Goal: Task Accomplishment & Management: Use online tool/utility

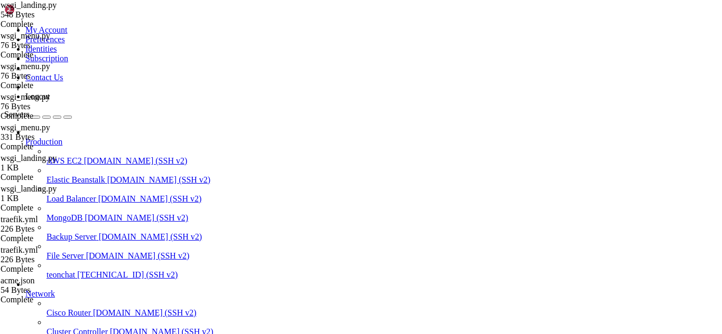
scroll to position [5, 1]
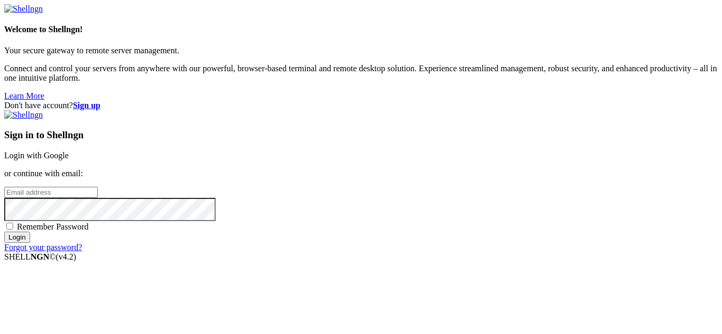
click at [69, 151] on link "Login with Google" at bounding box center [36, 155] width 64 height 9
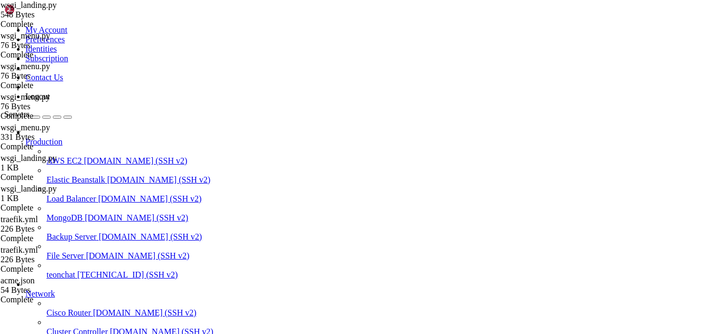
scroll to position [1468377, 0]
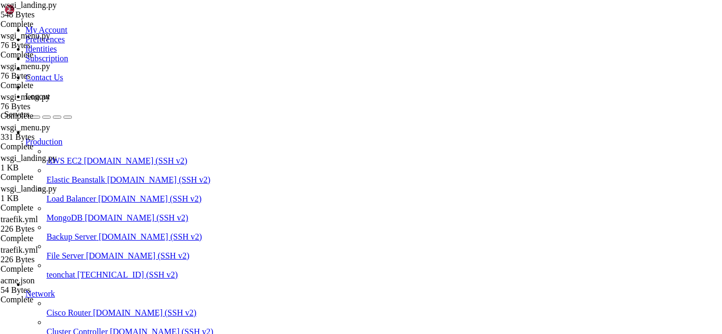
scroll to position [1468436, 0]
drag, startPoint x: 113, startPoint y: 867, endPoint x: 9, endPoint y: 779, distance: 136.0
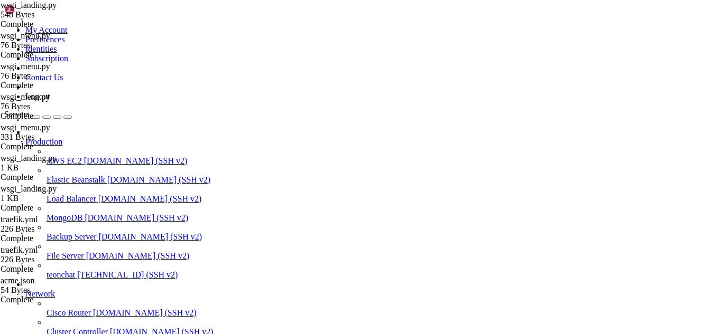
copy div "root@teonchat:~/meuapp# ls /app ls: cannot access '/app': No such file or direc…"
drag, startPoint x: 91, startPoint y: 850, endPoint x: 144, endPoint y: 865, distance: 54.7
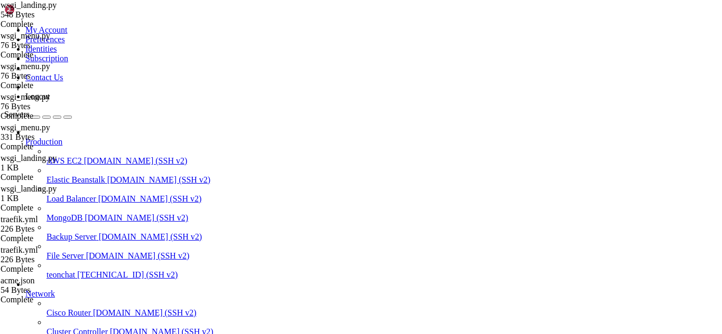
drag, startPoint x: 70, startPoint y: 660, endPoint x: 239, endPoint y: 857, distance: 259.3
drag, startPoint x: 96, startPoint y: 261, endPoint x: 339, endPoint y: 323, distance: 251.2
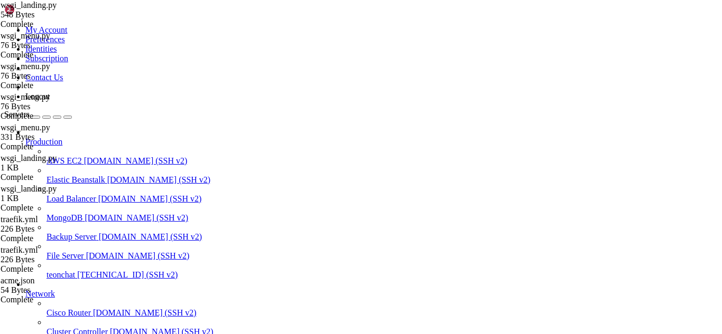
drag, startPoint x: 106, startPoint y: 867, endPoint x: 202, endPoint y: 873, distance: 96.3
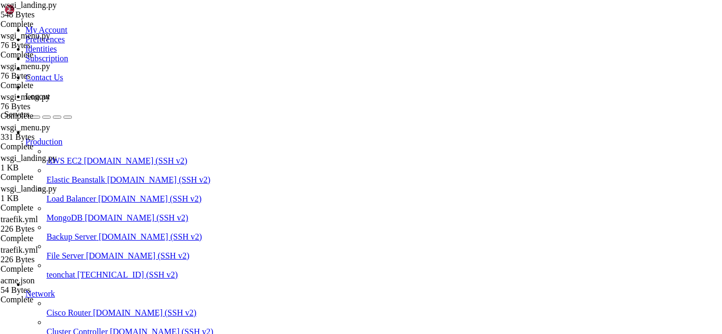
drag, startPoint x: 94, startPoint y: 856, endPoint x: 8, endPoint y: 640, distance: 232.6
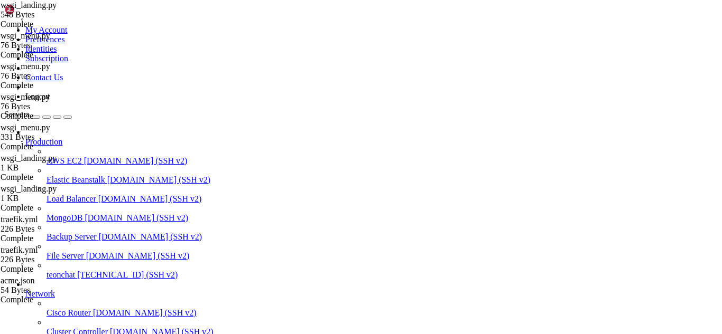
scroll to position [1468754, 0]
drag, startPoint x: 179, startPoint y: 762, endPoint x: 73, endPoint y: 764, distance: 106.2
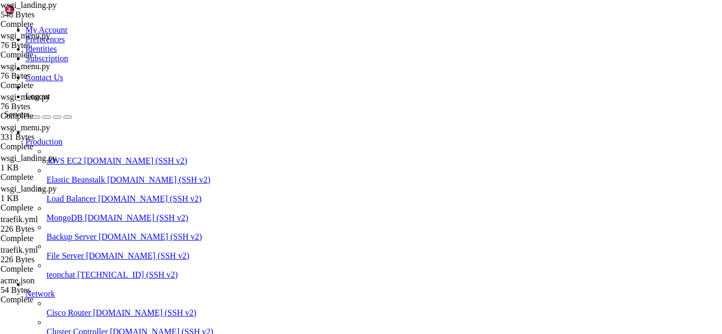
scroll to position [1468769, 0]
drag, startPoint x: 126, startPoint y: 868, endPoint x: 230, endPoint y: 873, distance: 104.7
drag, startPoint x: 188, startPoint y: 757, endPoint x: 74, endPoint y: 756, distance: 114.1
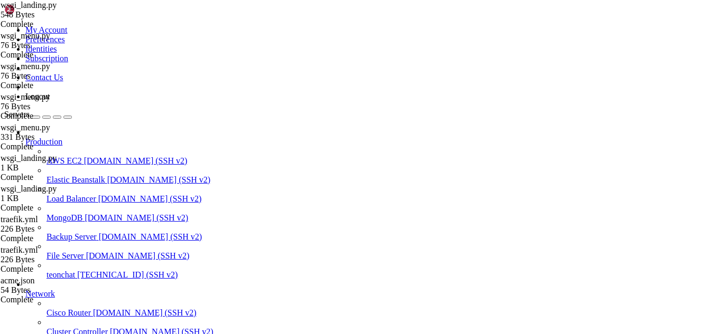
drag, startPoint x: 107, startPoint y: 867, endPoint x: 208, endPoint y: 875, distance: 101.7
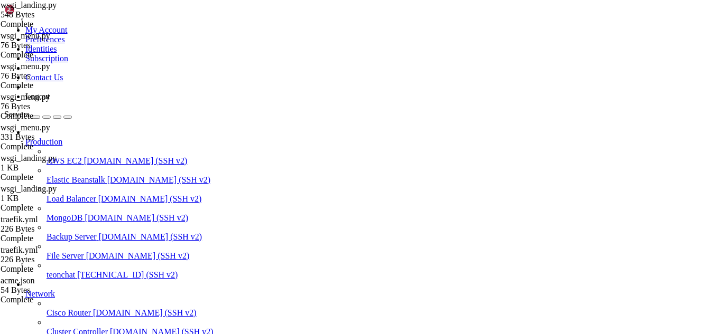
scroll to position [1468887, 0]
drag, startPoint x: 76, startPoint y: 861, endPoint x: 10, endPoint y: 799, distance: 90.4
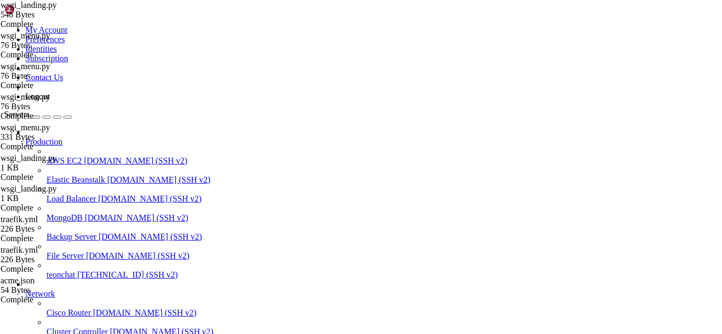
drag, startPoint x: 112, startPoint y: 864, endPoint x: 289, endPoint y: 877, distance: 177.4
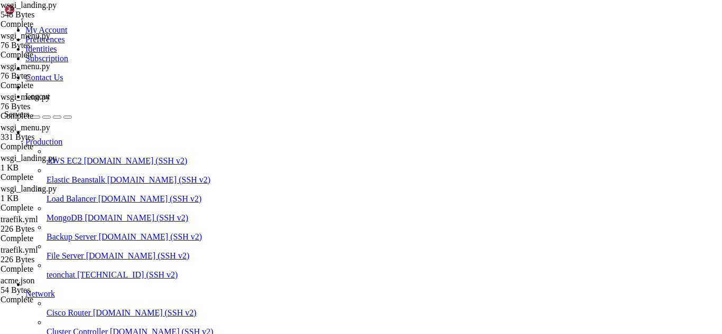
drag, startPoint x: 564, startPoint y: 871, endPoint x: 401, endPoint y: 861, distance: 163.0
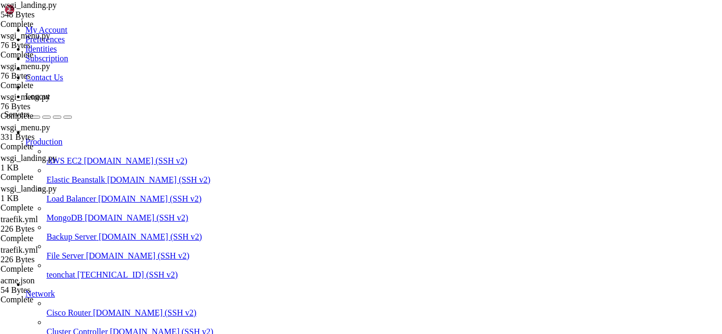
drag, startPoint x: 110, startPoint y: 868, endPoint x: 311, endPoint y: 870, distance: 200.7
drag, startPoint x: 87, startPoint y: 847, endPoint x: 95, endPoint y: 860, distance: 15.4
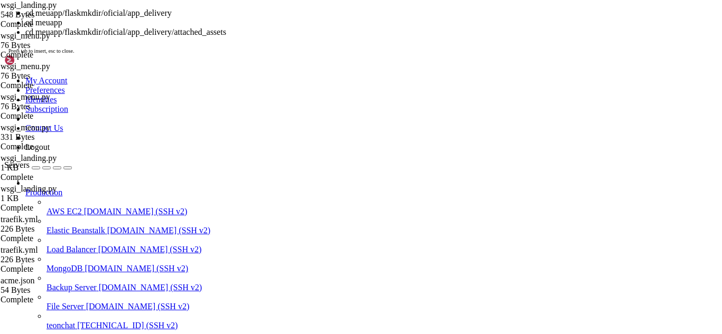
scroll to position [2175669, 0]
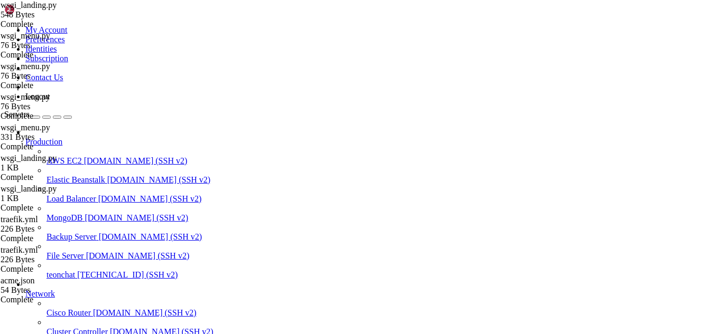
drag, startPoint x: 95, startPoint y: 859, endPoint x: 264, endPoint y: 873, distance: 169.6
drag, startPoint x: 136, startPoint y: 866, endPoint x: 235, endPoint y: 877, distance: 99.5
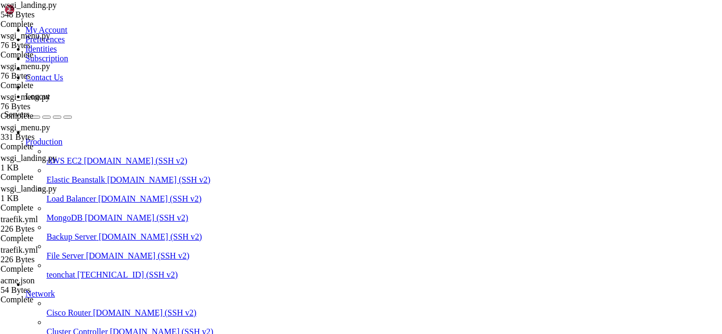
scroll to position [2888072, 0]
drag, startPoint x: 228, startPoint y: 870, endPoint x: 181, endPoint y: 871, distance: 46.5
drag, startPoint x: 134, startPoint y: 845, endPoint x: 12, endPoint y: 637, distance: 241.2
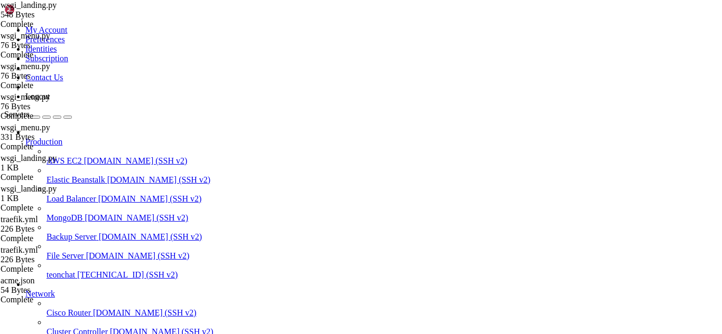
drag, startPoint x: 76, startPoint y: 860, endPoint x: 10, endPoint y: 684, distance: 188.9
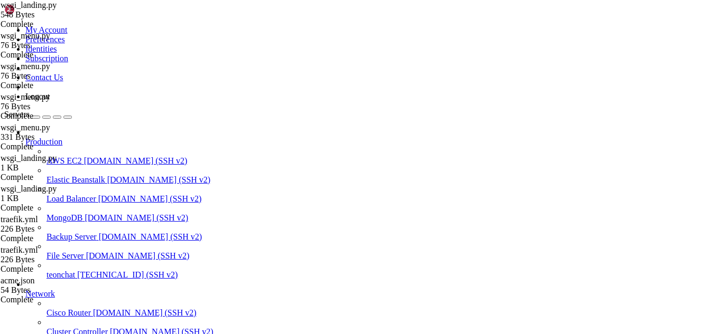
drag, startPoint x: 12, startPoint y: 642, endPoint x: 233, endPoint y: 675, distance: 223.8
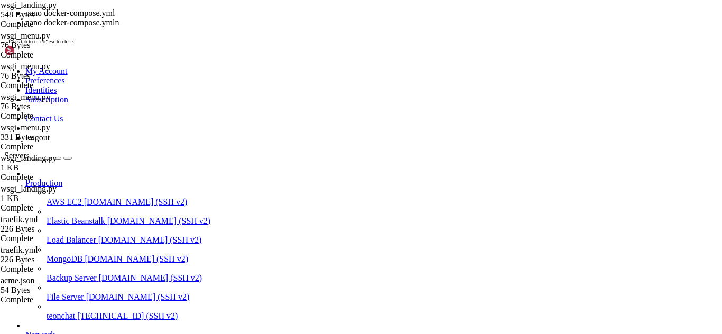
scroll to position [2893684, 0]
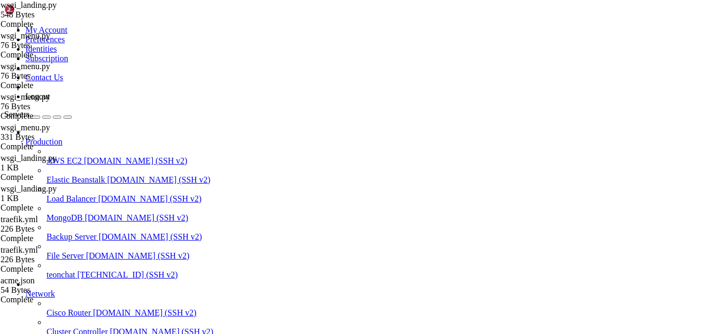
drag, startPoint x: 16, startPoint y: 853, endPoint x: 10, endPoint y: 724, distance: 129.1
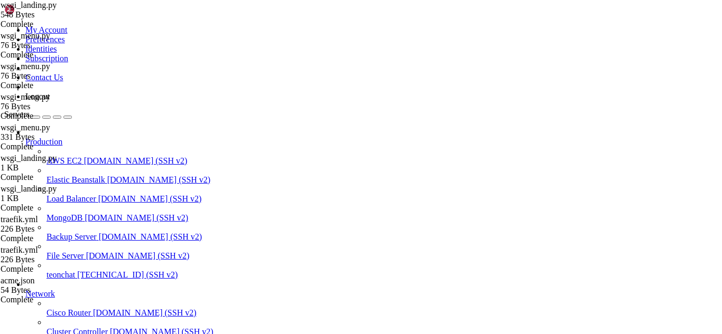
scroll to position [274, 0]
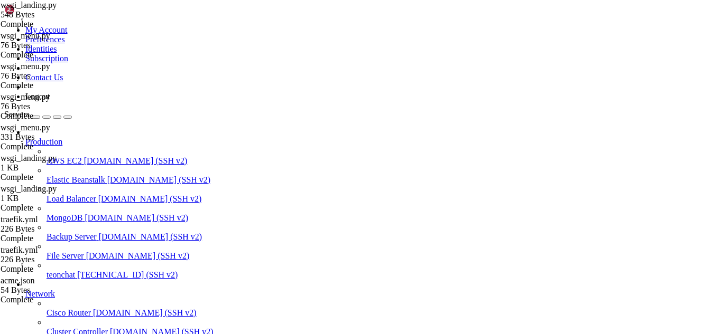
type input "/root/meuapp/flaskmkdir/oficial/app_delivery"
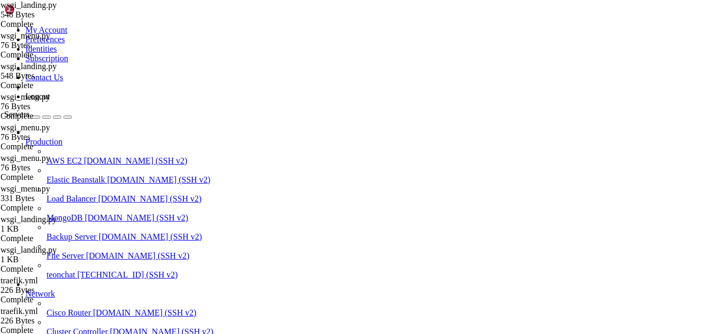
drag, startPoint x: 336, startPoint y: 165, endPoint x: 147, endPoint y: 35, distance: 229.4
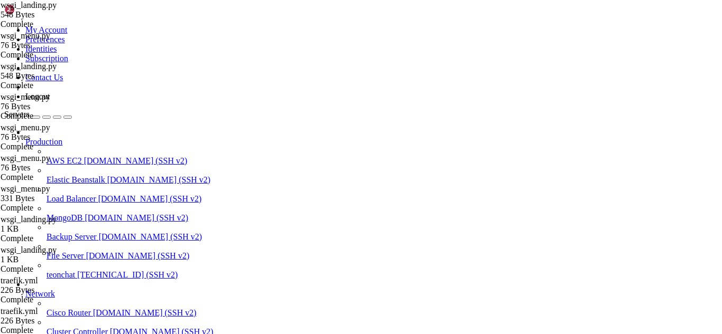
drag, startPoint x: 141, startPoint y: 873, endPoint x: 332, endPoint y: 864, distance: 191.4
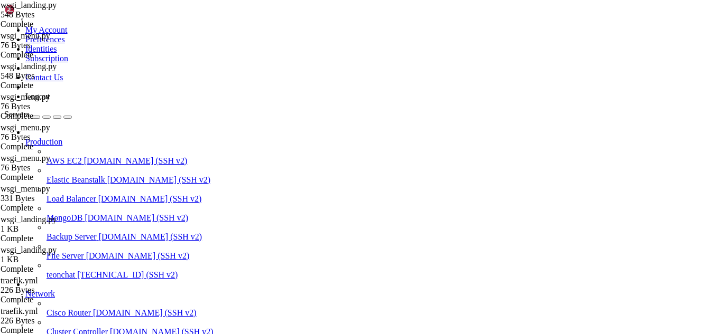
drag, startPoint x: 200, startPoint y: 874, endPoint x: 388, endPoint y: 850, distance: 189.5
drag, startPoint x: 183, startPoint y: 865, endPoint x: 391, endPoint y: 856, distance: 208.8
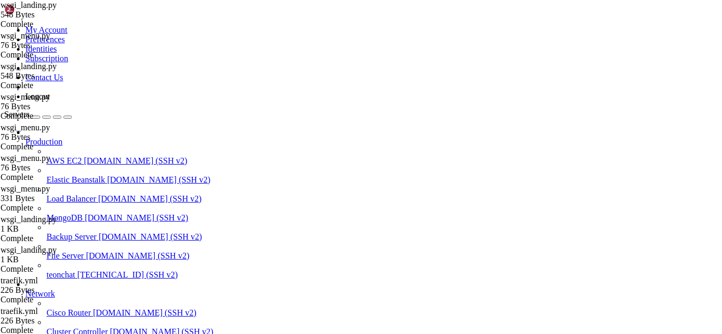
scroll to position [2900251, 0]
drag, startPoint x: 156, startPoint y: 871, endPoint x: 121, endPoint y: 866, distance: 35.1
drag, startPoint x: 124, startPoint y: 870, endPoint x: 321, endPoint y: 875, distance: 197.6
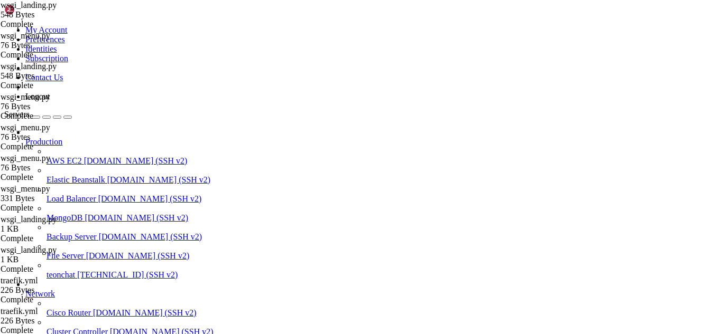
drag, startPoint x: 125, startPoint y: 865, endPoint x: 316, endPoint y: 866, distance: 190.7
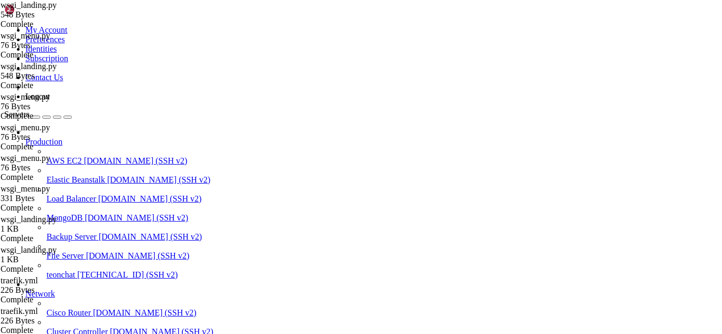
drag, startPoint x: 127, startPoint y: 871, endPoint x: 401, endPoint y: 856, distance: 274.6
drag, startPoint x: 223, startPoint y: 870, endPoint x: 486, endPoint y: 819, distance: 267.5
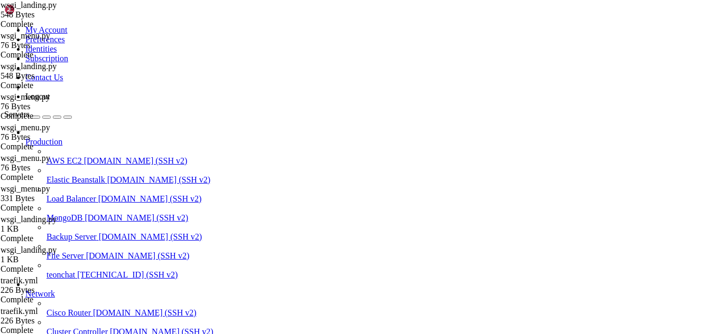
scroll to position [2904873, 0]
drag, startPoint x: 203, startPoint y: 858, endPoint x: 424, endPoint y: 839, distance: 221.7
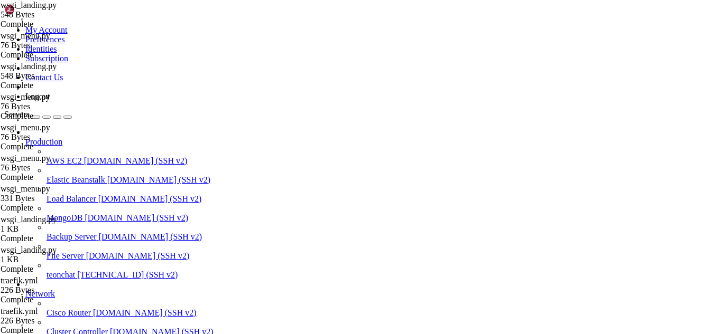
drag, startPoint x: 161, startPoint y: 874, endPoint x: 364, endPoint y: 864, distance: 203.6
drag, startPoint x: 268, startPoint y: 868, endPoint x: 100, endPoint y: 865, distance: 167.5
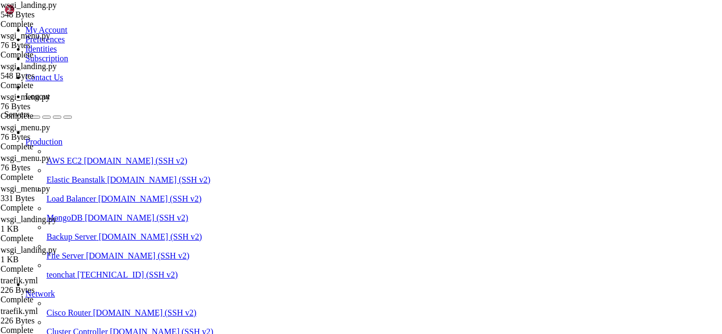
drag, startPoint x: 216, startPoint y: 869, endPoint x: 282, endPoint y: 872, distance: 65.6
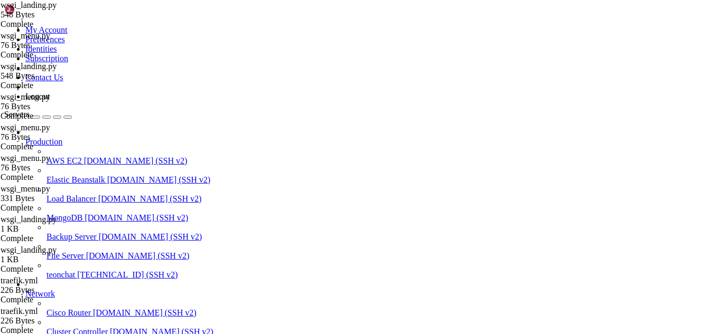
drag, startPoint x: 234, startPoint y: 858, endPoint x: 263, endPoint y: 863, distance: 29.0
drag, startPoint x: 174, startPoint y: 838, endPoint x: 181, endPoint y: 866, distance: 28.3
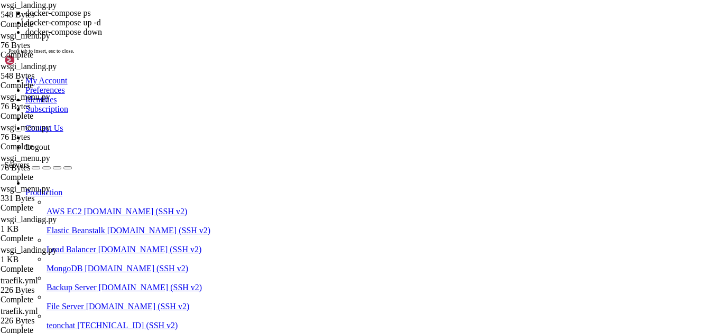
drag, startPoint x: 176, startPoint y: 258, endPoint x: 294, endPoint y: 312, distance: 129.0
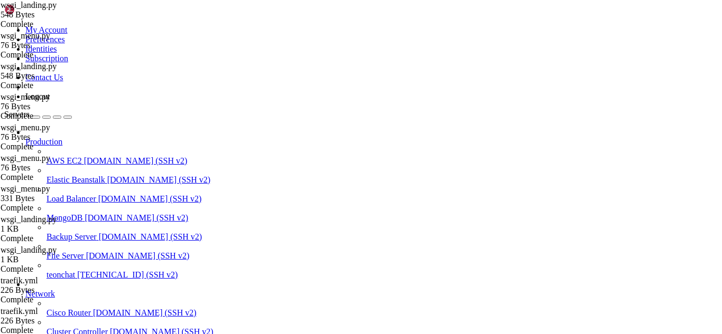
drag, startPoint x: 298, startPoint y: 920, endPoint x: 158, endPoint y: 869, distance: 148.9
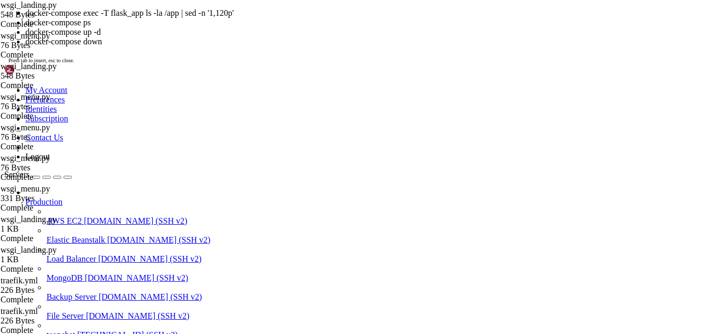
drag, startPoint x: 296, startPoint y: 979, endPoint x: 457, endPoint y: 916, distance: 173.4
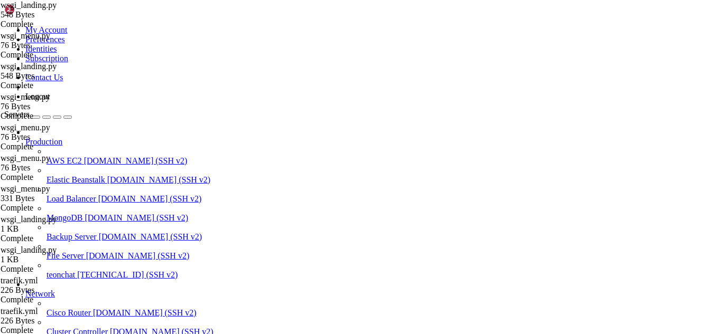
drag, startPoint x: 208, startPoint y: 876, endPoint x: 155, endPoint y: 868, distance: 53.4
drag, startPoint x: 119, startPoint y: 857, endPoint x: 94, endPoint y: 836, distance: 33.0
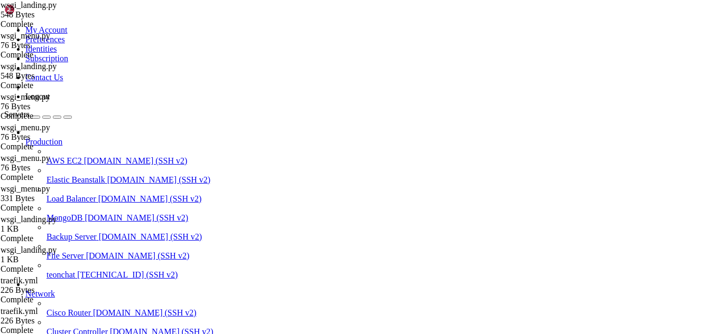
drag, startPoint x: 120, startPoint y: 861, endPoint x: 7, endPoint y: 751, distance: 157.6
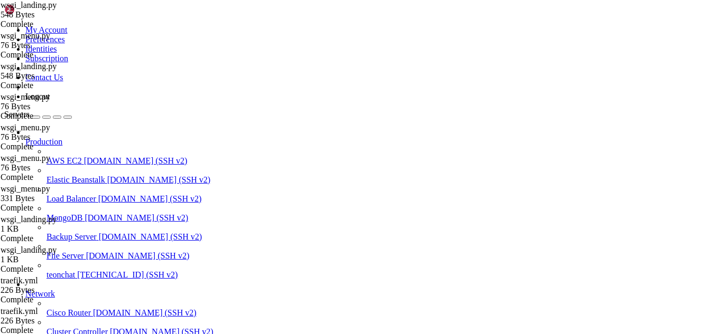
drag, startPoint x: 6, startPoint y: 750, endPoint x: 161, endPoint y: 862, distance: 191.8
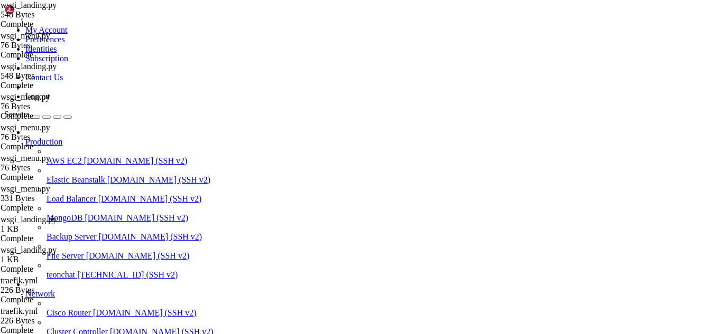
copy div "load Load an image from a tar archive or STDIN events Receive real time events …"
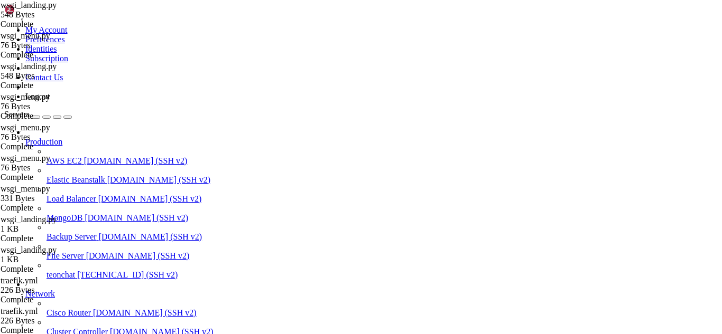
drag, startPoint x: 334, startPoint y: 162, endPoint x: 159, endPoint y: 44, distance: 211.0
type textarea "try: from main_fixed import app as flask_app"
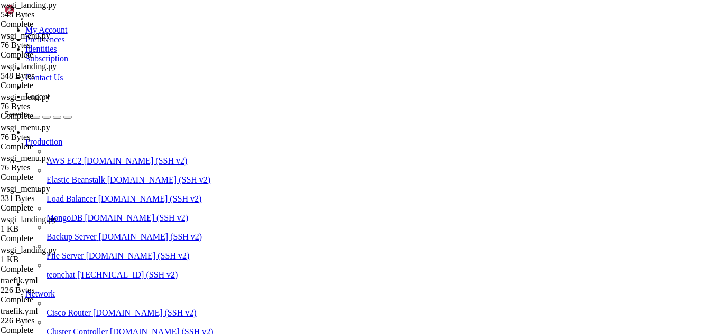
drag, startPoint x: 210, startPoint y: 77, endPoint x: 148, endPoint y: 49, distance: 68.3
type textarea "from main import app as flask_app"
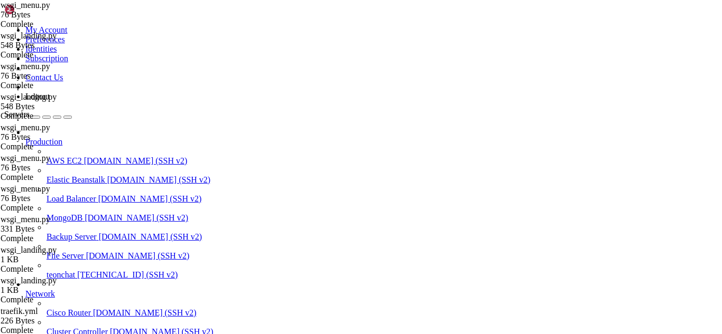
scroll to position [0, 0]
type input "/root/meuapp"
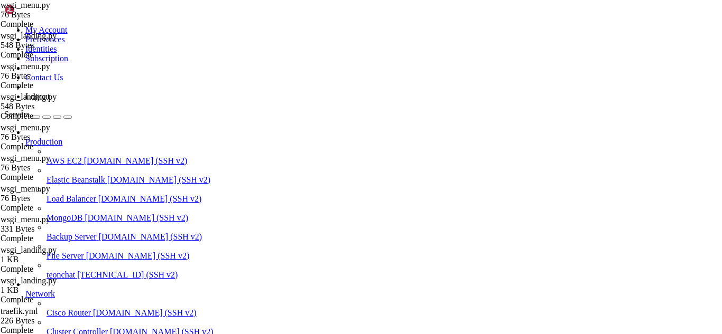
drag, startPoint x: 111, startPoint y: 852, endPoint x: 121, endPoint y: 854, distance: 9.6
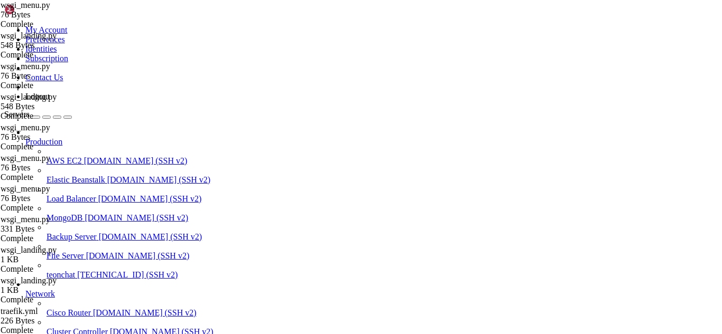
drag, startPoint x: 187, startPoint y: 675, endPoint x: 128, endPoint y: 680, distance: 58.9
drag, startPoint x: 149, startPoint y: 675, endPoint x: 8, endPoint y: 623, distance: 149.6
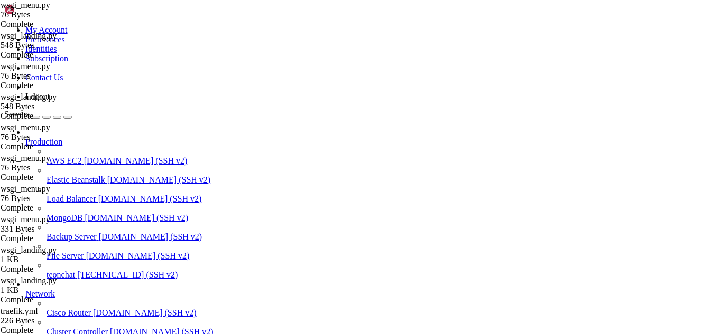
drag, startPoint x: 152, startPoint y: 679, endPoint x: 7, endPoint y: 621, distance: 155.8
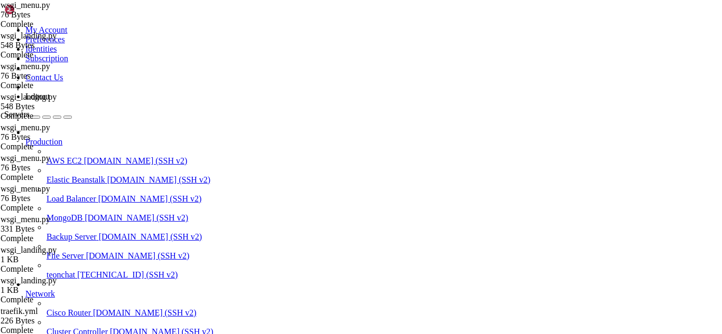
drag, startPoint x: 8, startPoint y: 621, endPoint x: 158, endPoint y: 675, distance: 158.7
drag, startPoint x: 156, startPoint y: 674, endPoint x: 8, endPoint y: 621, distance: 157.7
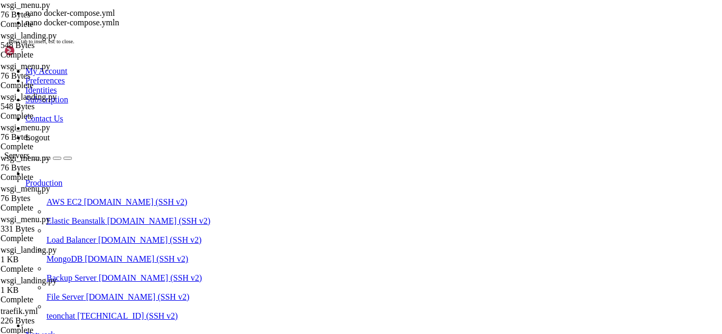
scroll to position [2914509, 0]
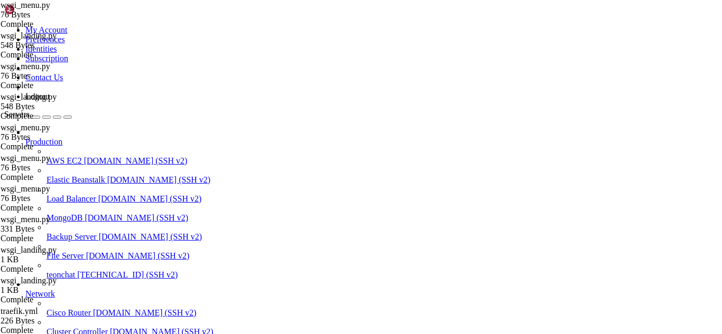
scroll to position [5, 1]
drag, startPoint x: 79, startPoint y: 722, endPoint x: 35, endPoint y: 779, distance: 71.5
drag, startPoint x: 9, startPoint y: 647, endPoint x: 60, endPoint y: 806, distance: 166.4
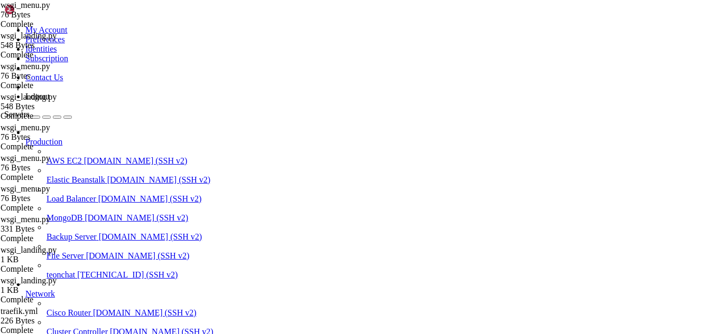
drag, startPoint x: 9, startPoint y: 647, endPoint x: 173, endPoint y: 859, distance: 268.5
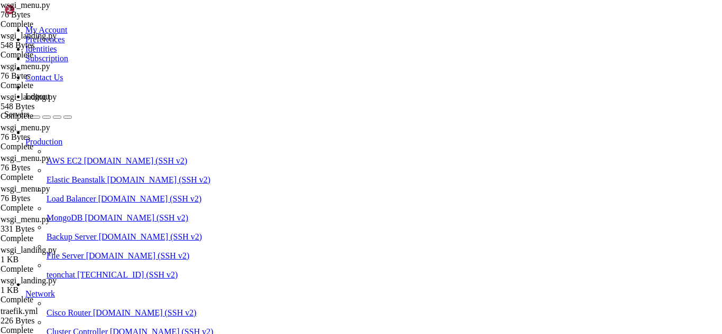
scroll to position [2923945, 0]
type input "/root/meuapp/flaskmkdir"
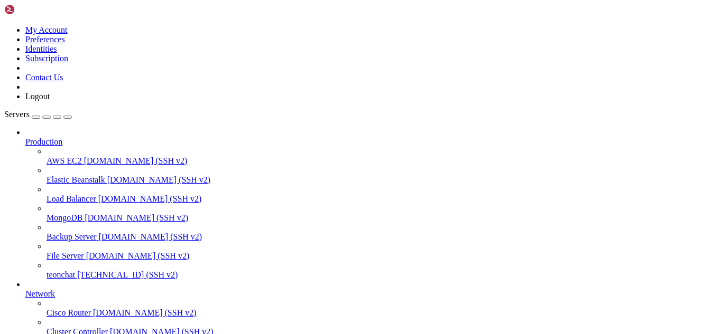
click at [81, 270] on span "[TECHNICAL_ID] (SSH v2)" at bounding box center [127, 274] width 100 height 9
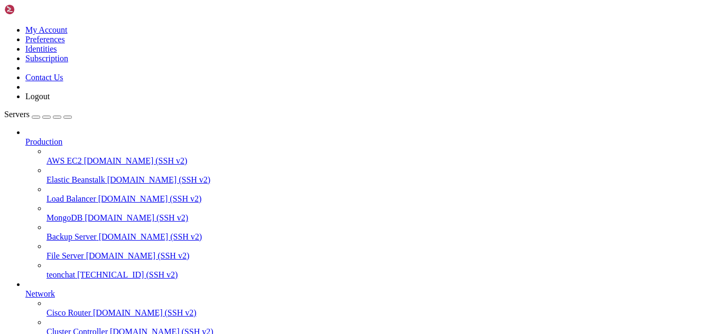
type input "/root/meuapp/flaskmkdir/oficial/app_delivery"
drag, startPoint x: 225, startPoint y: 75, endPoint x: 154, endPoint y: 41, distance: 78.4
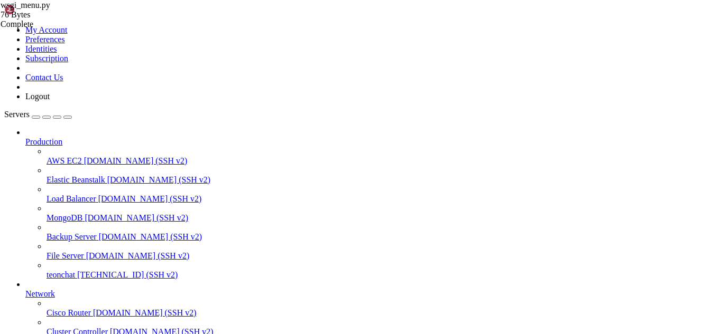
type textarea "from main import app as flask_app"
type textarea "app = flask_app app.wsgi_app = RootToLandingMiddleware(app.wsgi_app)"
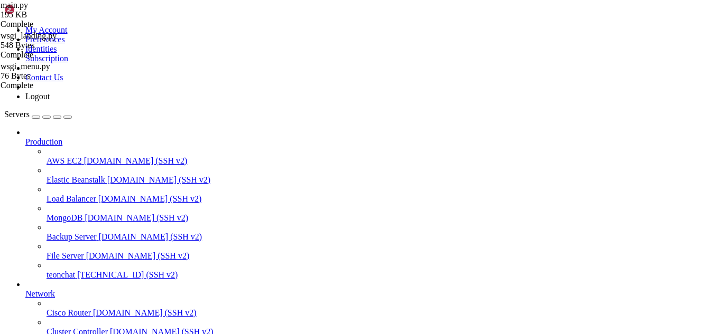
type input "/root/meuapp"
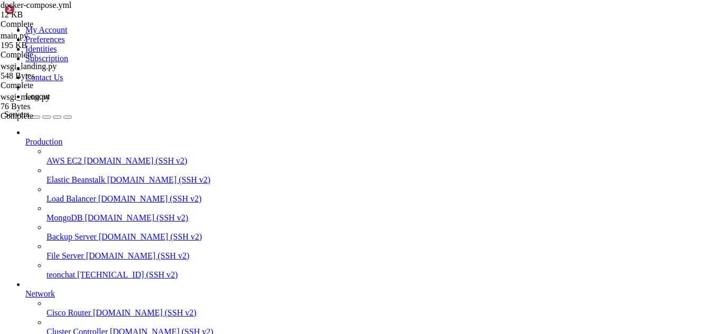
type textarea "name: [PERSON_NAME]"
drag, startPoint x: 107, startPoint y: 856, endPoint x: 5, endPoint y: 691, distance: 193.3
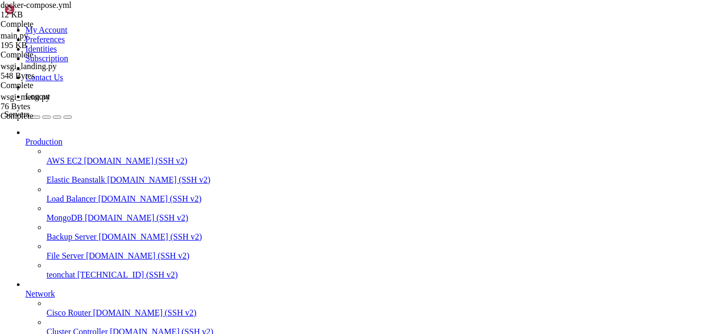
drag, startPoint x: 108, startPoint y: 857, endPoint x: 9, endPoint y: 733, distance: 158.6
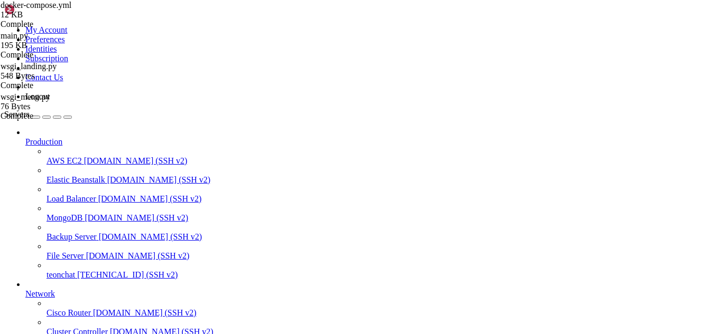
type input "/root/meuapp/flaskmkdir/oficial/app_delivery"
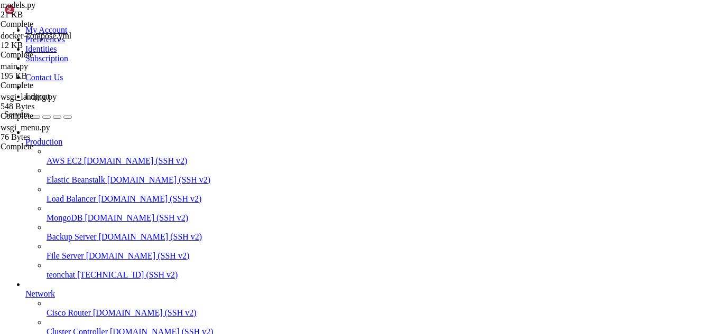
type textarea "# produtos e categorias de forma que apenas os resultados correspondentes # sej…"
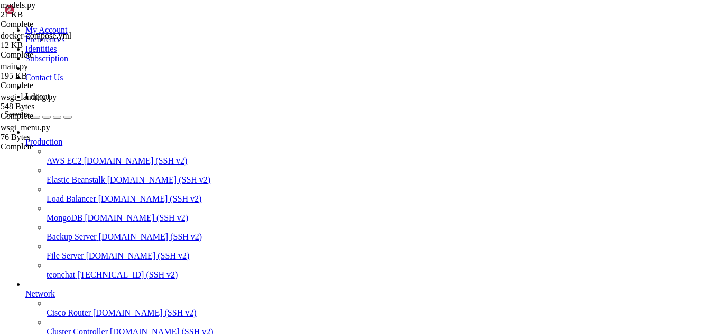
drag, startPoint x: 67, startPoint y: 627, endPoint x: 51, endPoint y: 745, distance: 119.4
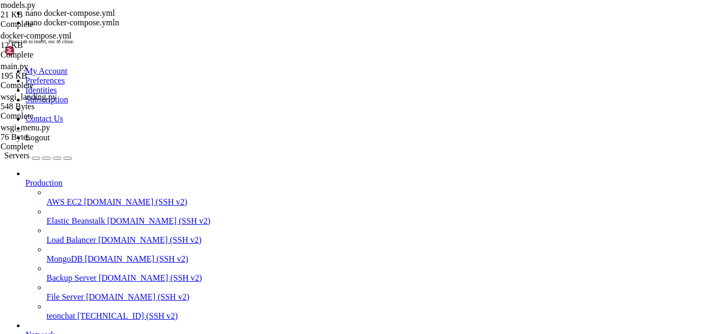
scroll to position [1339, 0]
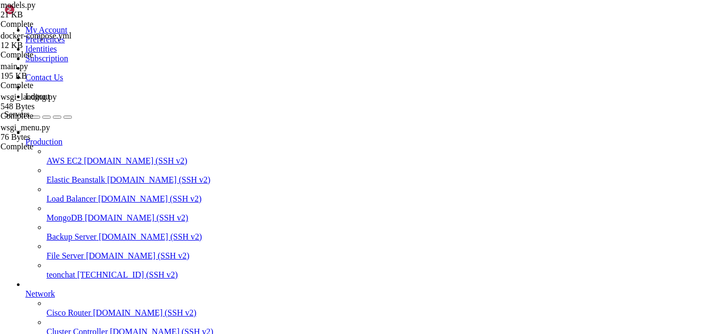
drag, startPoint x: 23, startPoint y: 668, endPoint x: 294, endPoint y: 712, distance: 274.5
drag, startPoint x: 277, startPoint y: 858, endPoint x: 8, endPoint y: 661, distance: 333.0
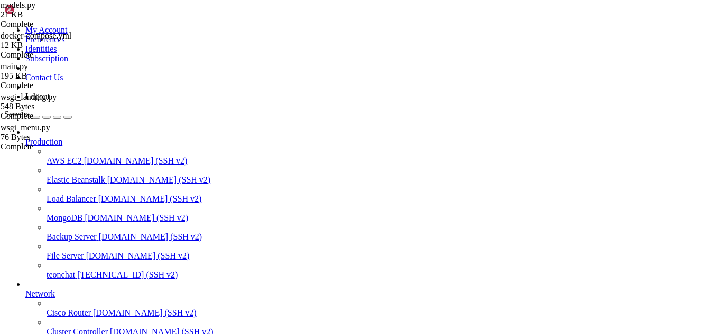
scroll to position [12475, 0]
drag, startPoint x: 17, startPoint y: 800, endPoint x: 128, endPoint y: 800, distance: 110.4
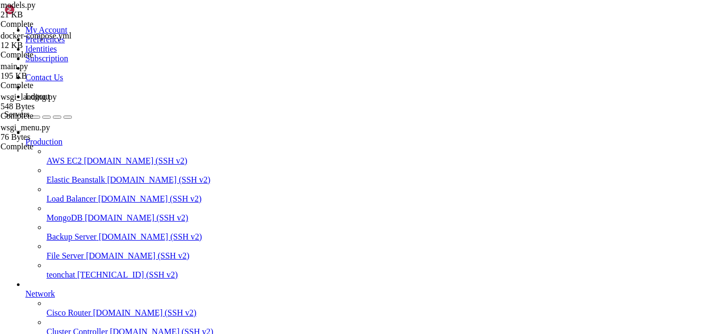
drag, startPoint x: 10, startPoint y: 806, endPoint x: 71, endPoint y: 820, distance: 62.9
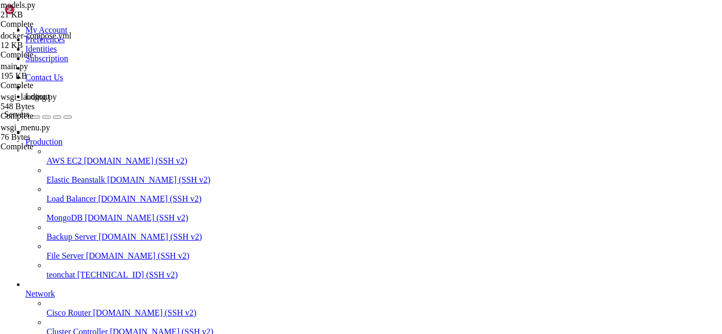
scroll to position [1007, 0]
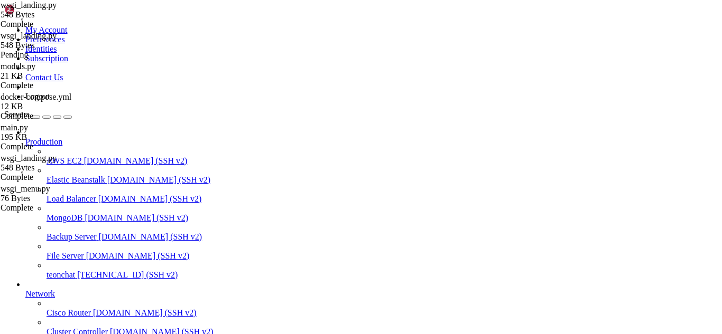
drag, startPoint x: 373, startPoint y: 748, endPoint x: 24, endPoint y: 748, distance: 349.2
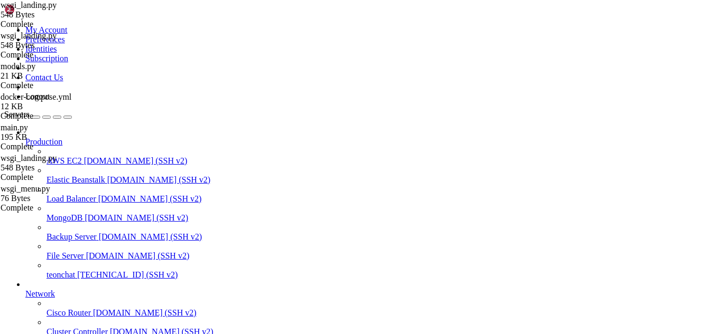
scroll to position [17193, 0]
drag, startPoint x: 557, startPoint y: 862, endPoint x: 7, endPoint y: 639, distance: 593.1
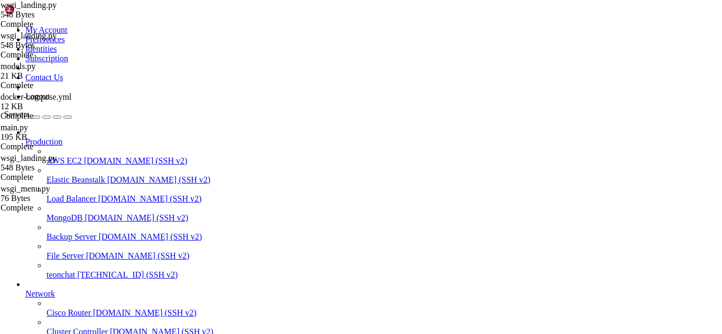
drag, startPoint x: 7, startPoint y: 639, endPoint x: 571, endPoint y: 862, distance: 605.9
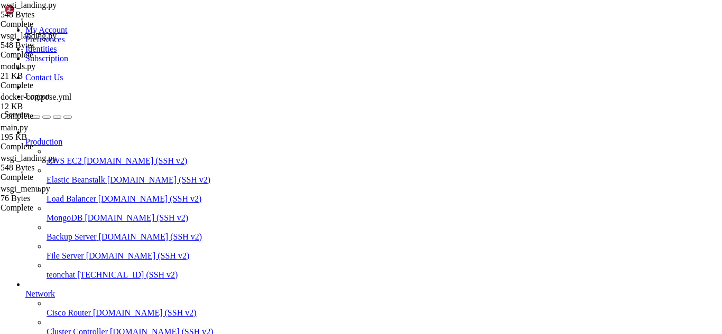
drag, startPoint x: 226, startPoint y: 63, endPoint x: 156, endPoint y: 50, distance: 71.0
type textarea "try: from main_fixed import app as flask_app"
type textarea "from main import app as flask_app"
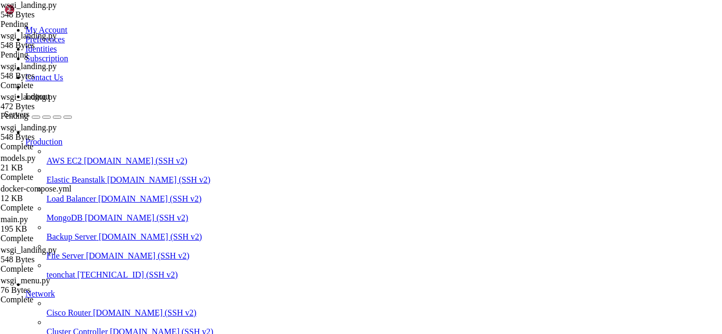
drag, startPoint x: 172, startPoint y: 71, endPoint x: 174, endPoint y: 57, distance: 14.4
type textarea "e"
type textarea "f"
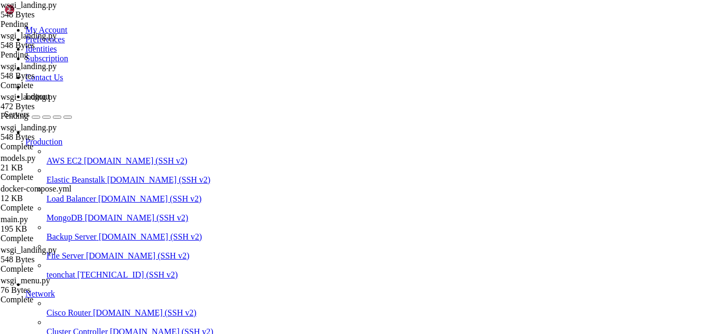
type textarea "t"
type textarea "from main import app as flask_app"
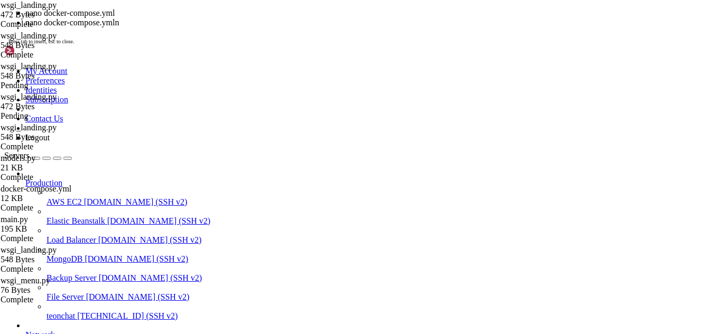
scroll to position [17844, 0]
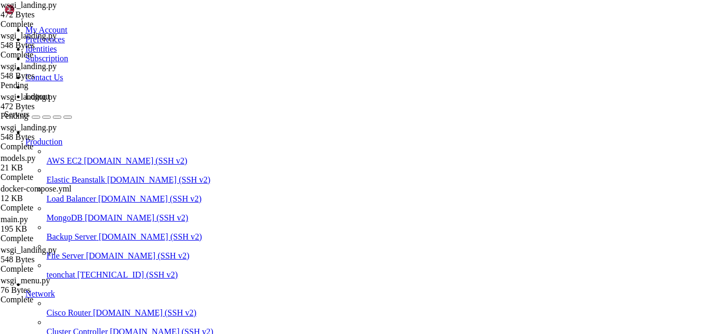
scroll to position [22666, 0]
drag, startPoint x: 9, startPoint y: 647, endPoint x: 282, endPoint y: 863, distance: 348.1
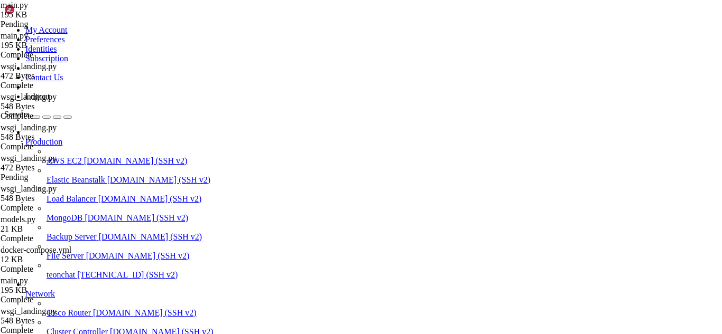
scroll to position [86, 0]
drag, startPoint x: 158, startPoint y: 52, endPoint x: 312, endPoint y: 245, distance: 246.9
type textarea "login_manager.login_view = 'admin_login'"
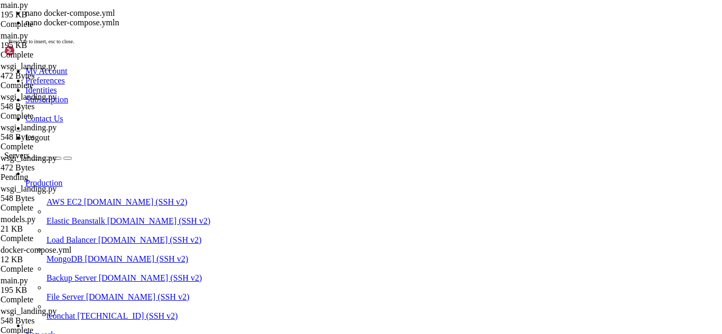
scroll to position [22695, 0]
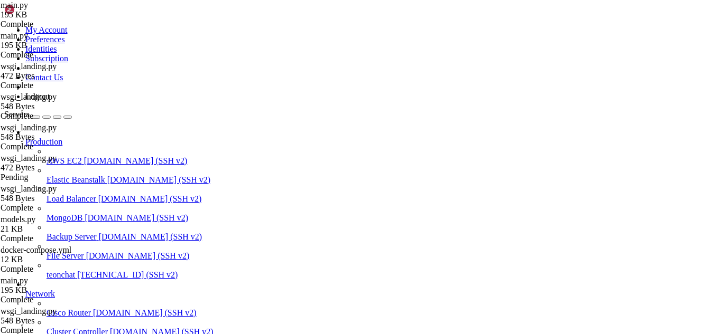
drag, startPoint x: 135, startPoint y: 869, endPoint x: 106, endPoint y: 791, distance: 83.4
drag, startPoint x: 8, startPoint y: 705, endPoint x: 207, endPoint y: 858, distance: 251.1
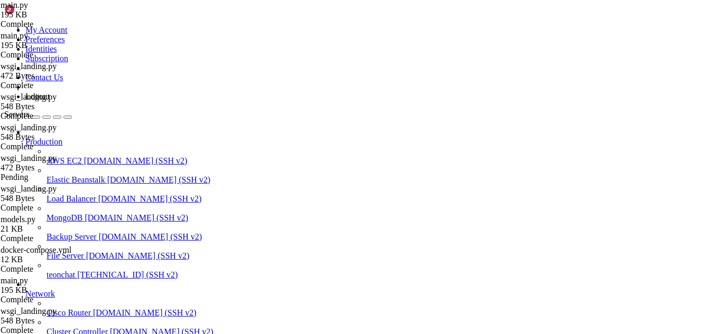
scroll to position [23494, 0]
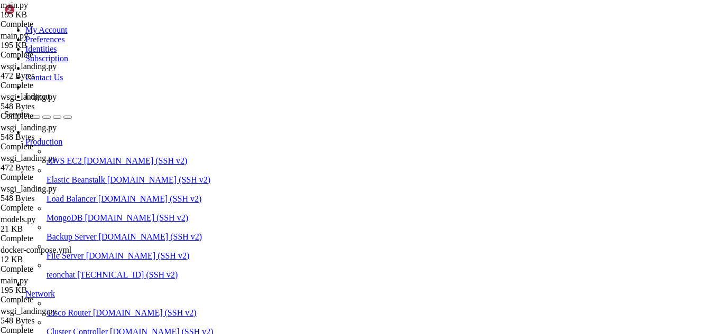
type input "/root/meuapp/flaskmkdir/oficial/app_delivery/attached_assets"
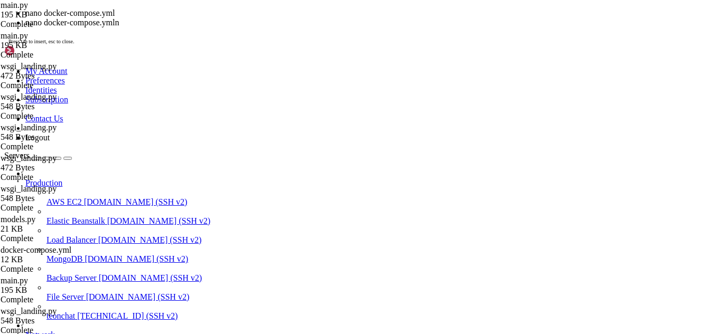
scroll to position [23509, 0]
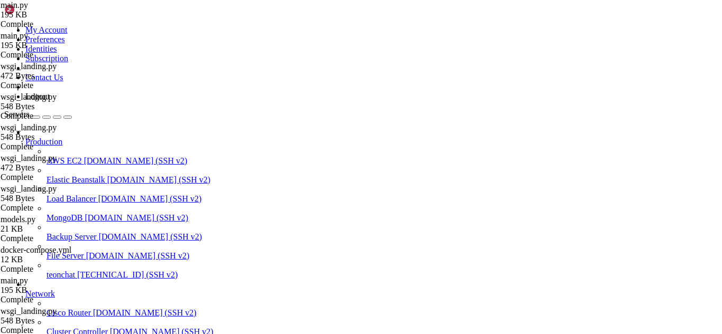
drag, startPoint x: 121, startPoint y: 865, endPoint x: 64, endPoint y: 727, distance: 149.7
drag, startPoint x: 329, startPoint y: 847, endPoint x: 10, endPoint y: 759, distance: 330.9
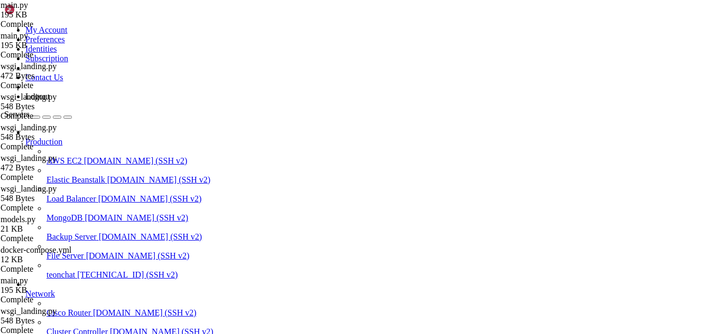
scroll to position [24803, 0]
drag, startPoint x: 90, startPoint y: 858, endPoint x: 8, endPoint y: 750, distance: 135.8
drag, startPoint x: 131, startPoint y: 754, endPoint x: 31, endPoint y: 695, distance: 116.5
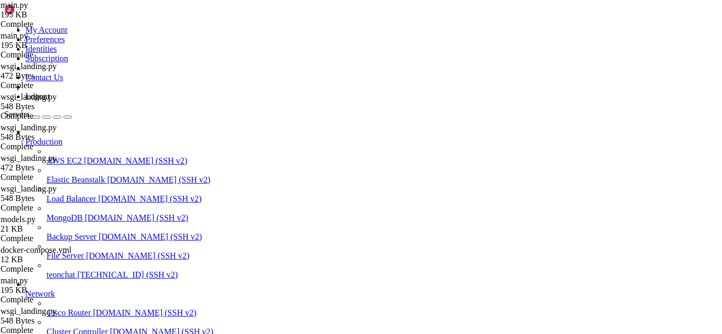
drag, startPoint x: 27, startPoint y: 685, endPoint x: 248, endPoint y: 735, distance: 225.9
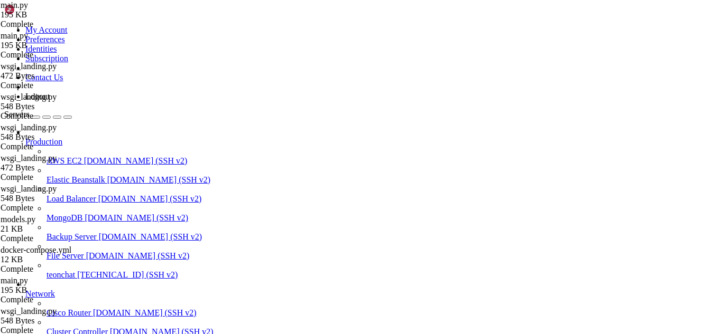
scroll to position [31666, 0]
drag, startPoint x: 9, startPoint y: 668, endPoint x: 322, endPoint y: 862, distance: 367.9
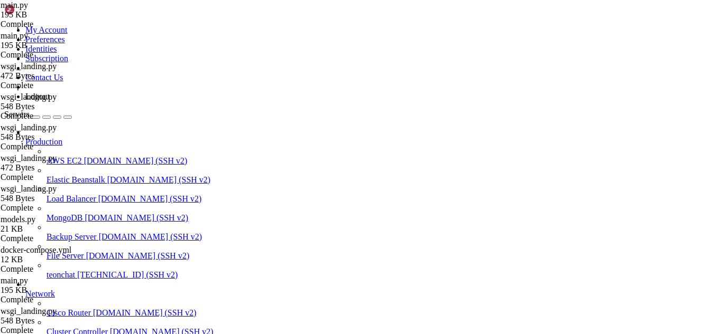
scroll to position [31836, 0]
drag, startPoint x: 8, startPoint y: 713, endPoint x: 550, endPoint y: 862, distance: 562.0
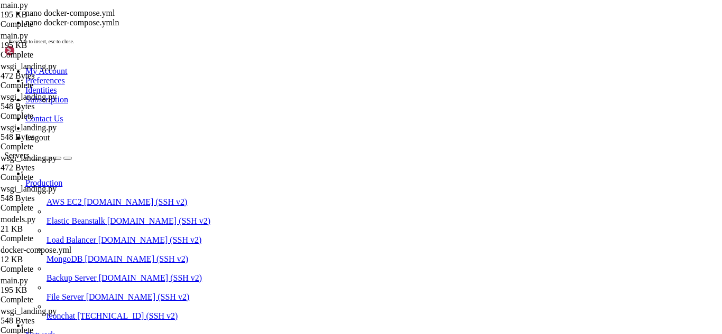
scroll to position [31858, 0]
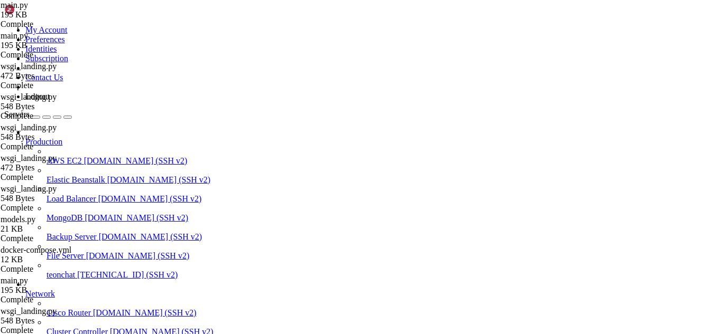
drag, startPoint x: 143, startPoint y: 875, endPoint x: 84, endPoint y: 801, distance: 94.3
drag, startPoint x: 12, startPoint y: 670, endPoint x: 223, endPoint y: 764, distance: 230.8
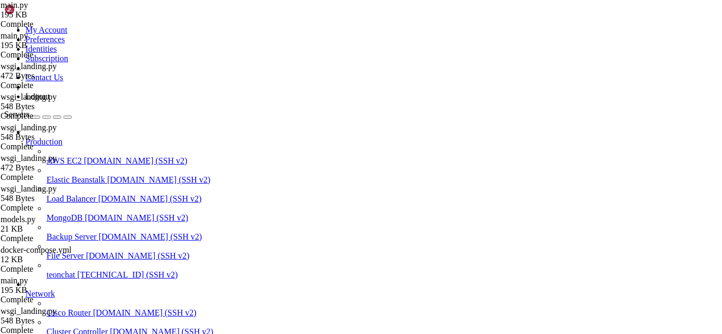
type input "/root/meuapp/flaskmkdir/oficial/app_delivery"
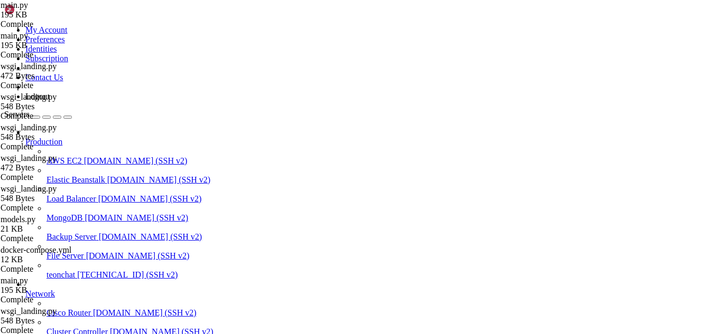
scroll to position [1007, 0]
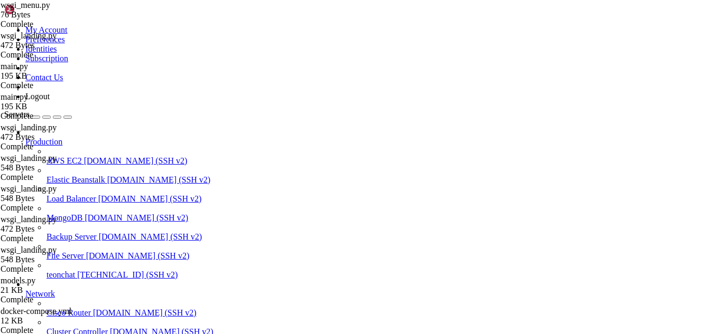
drag, startPoint x: 349, startPoint y: 135, endPoint x: 183, endPoint y: 61, distance: 182.1
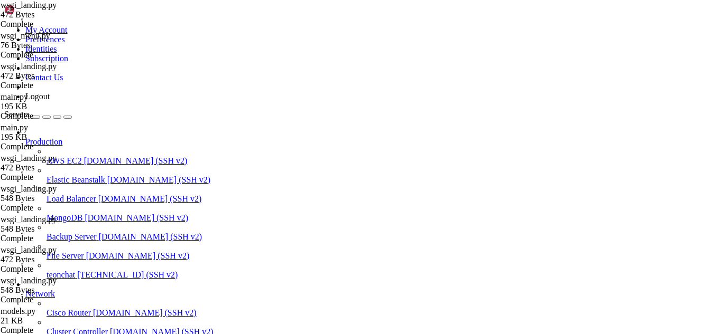
drag, startPoint x: 159, startPoint y: 53, endPoint x: 345, endPoint y: 145, distance: 208.1
type textarea "app = flask_app app.wsgi_app = RootToLandingMiddleware(app.wsgi_app)"
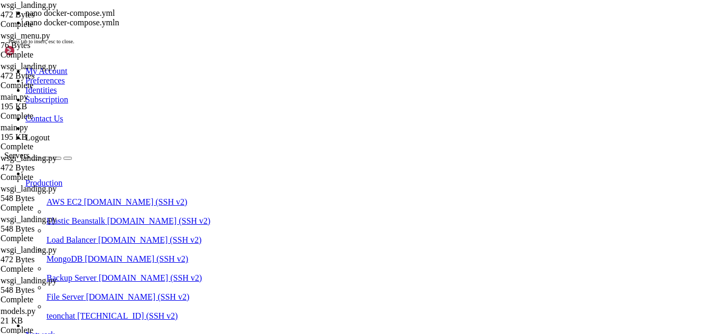
scroll to position [33196, 0]
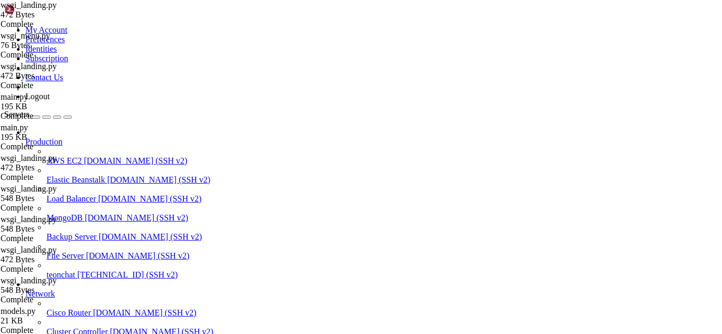
drag, startPoint x: 16, startPoint y: 621, endPoint x: 112, endPoint y: 841, distance: 240.1
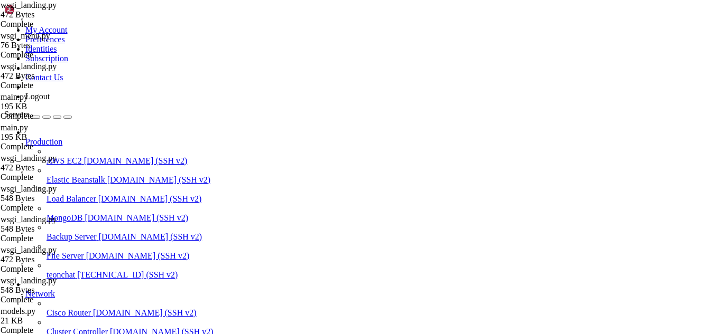
drag, startPoint x: 78, startPoint y: 727, endPoint x: 20, endPoint y: 705, distance: 62.0
drag, startPoint x: 11, startPoint y: 705, endPoint x: 268, endPoint y: 839, distance: 290.4
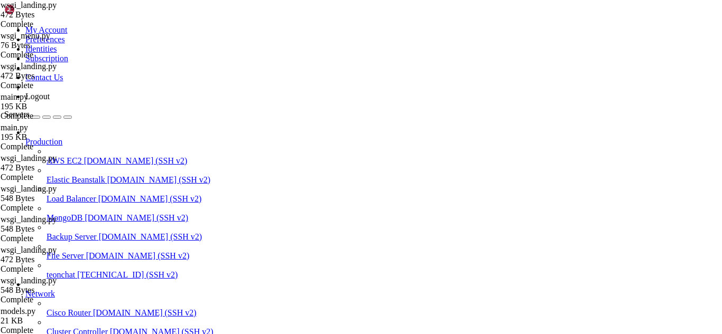
scroll to position [38195, 0]
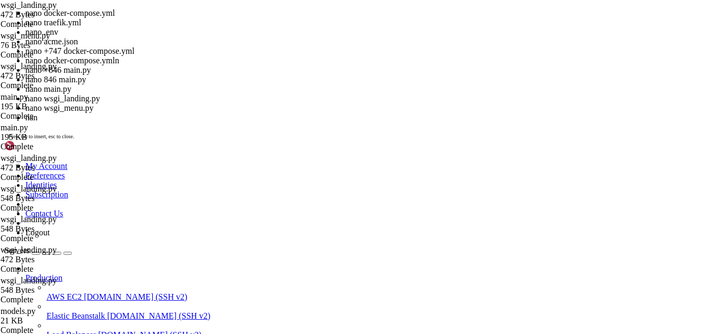
scroll to position [38203, 0]
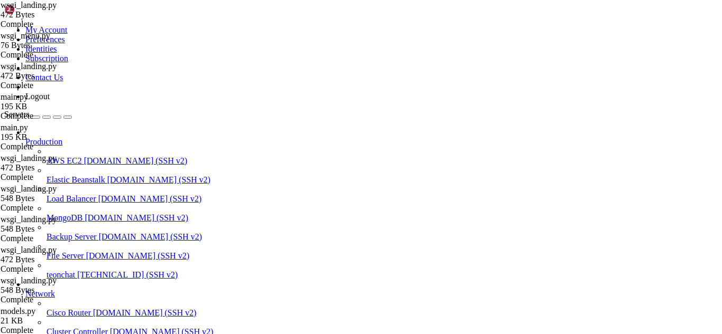
drag, startPoint x: 132, startPoint y: 864, endPoint x: 81, endPoint y: 835, distance: 58.2
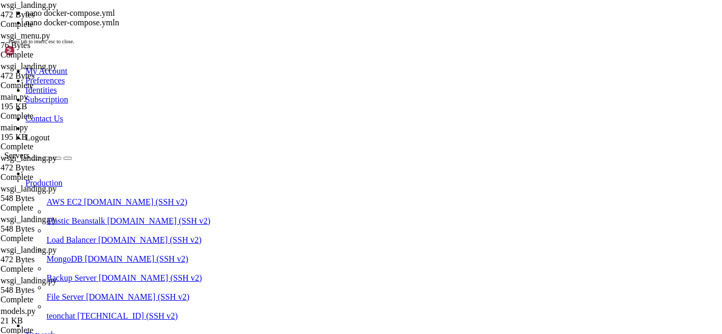
scroll to position [38225, 0]
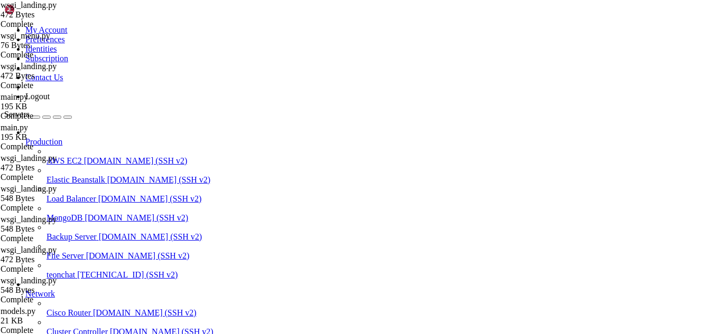
drag, startPoint x: 139, startPoint y: 859, endPoint x: 214, endPoint y: 866, distance: 75.3
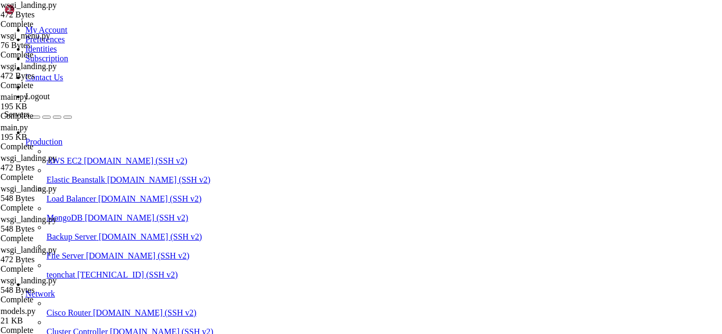
drag, startPoint x: 122, startPoint y: 727, endPoint x: 81, endPoint y: 779, distance: 65.4
drag, startPoint x: 48, startPoint y: 785, endPoint x: 27, endPoint y: 787, distance: 21.2
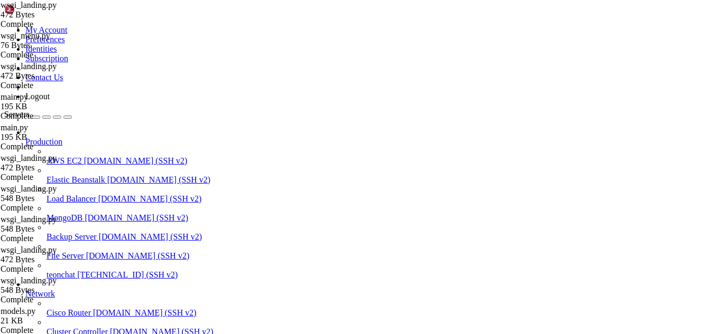
drag, startPoint x: 119, startPoint y: 840, endPoint x: 128, endPoint y: 858, distance: 20.6
drag, startPoint x: 176, startPoint y: 827, endPoint x: 196, endPoint y: 842, distance: 24.8
